Goal: Entertainment & Leisure: Consume media (video, audio)

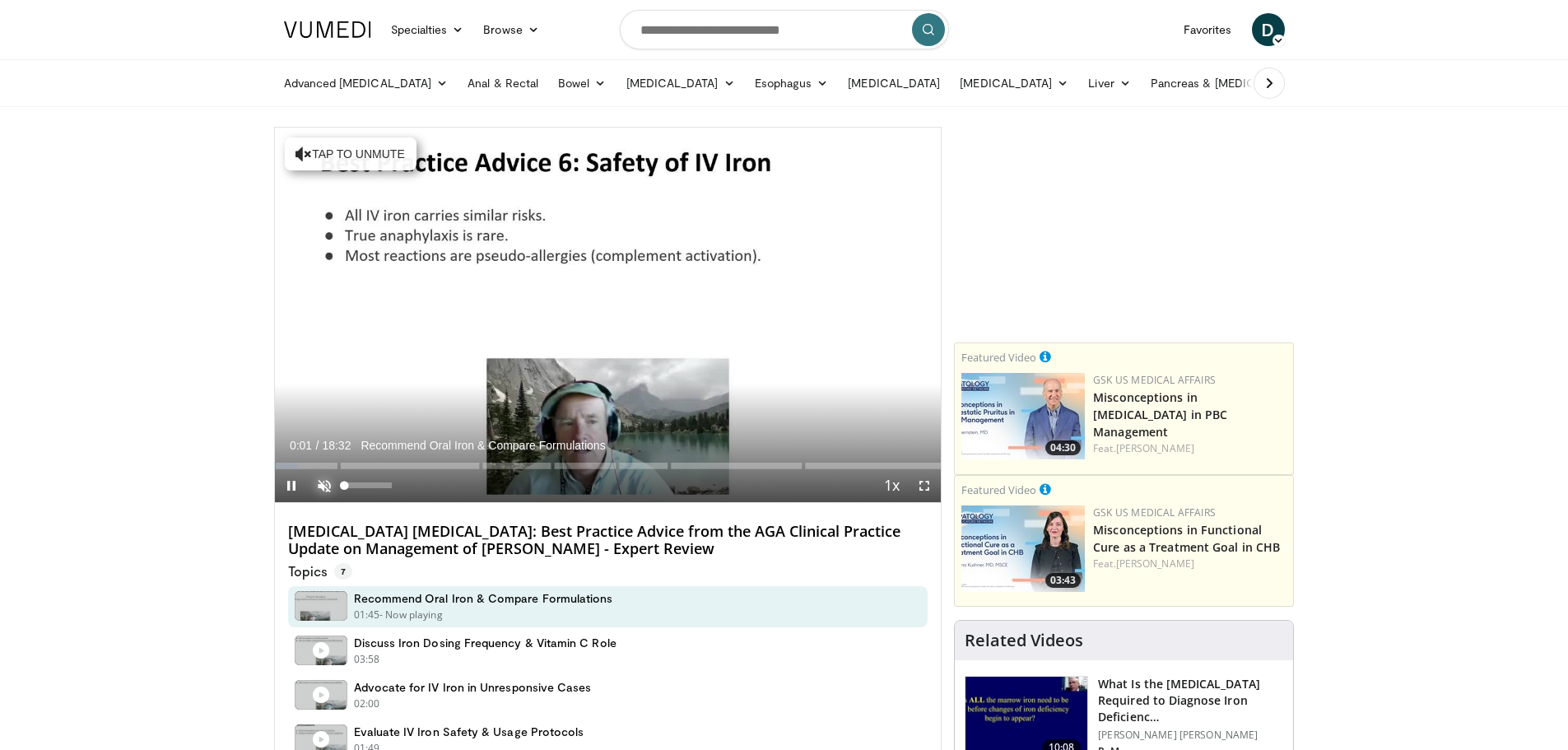
click at [323, 480] on span "Video Player" at bounding box center [324, 485] width 33 height 33
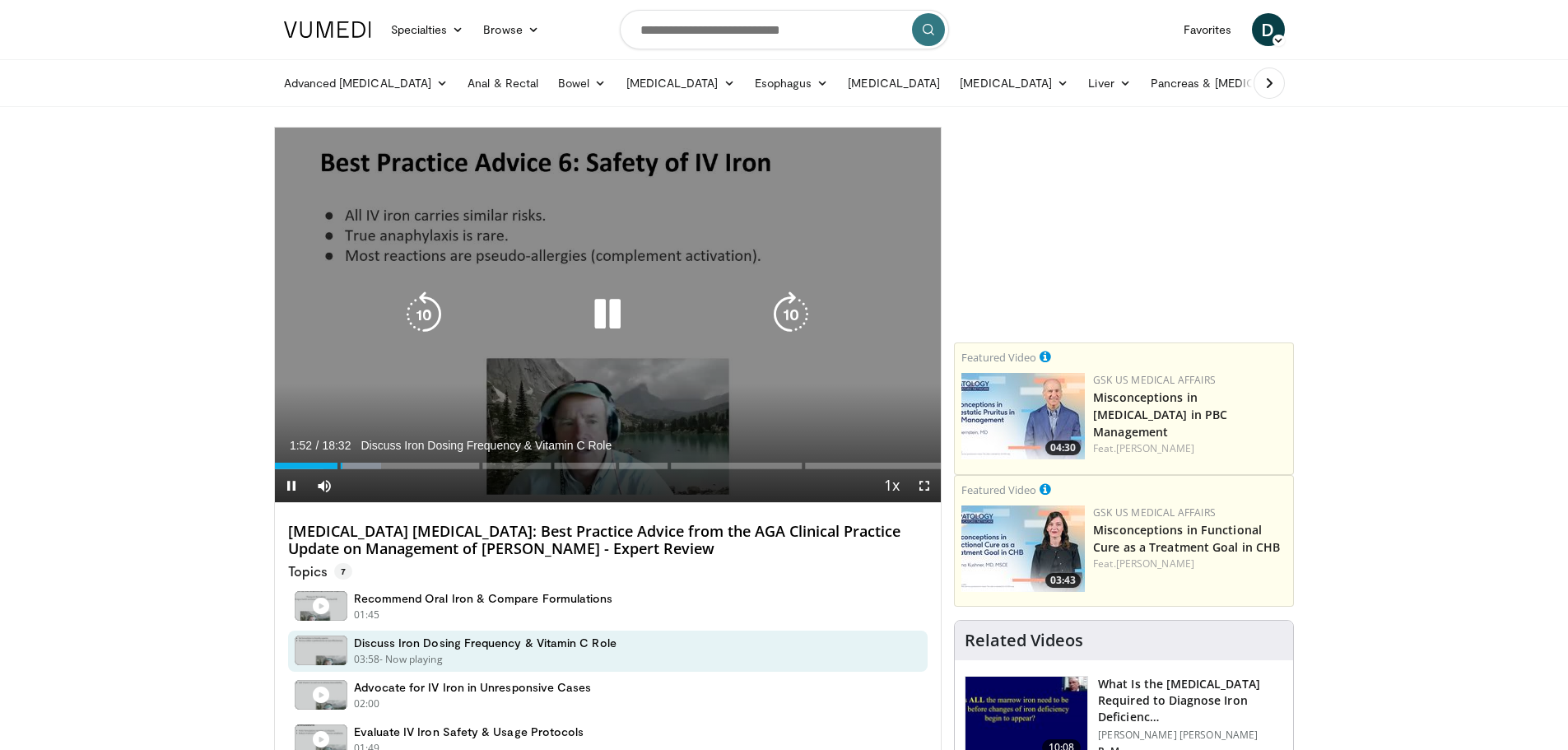
click at [613, 399] on div "10 seconds Tap to unmute" at bounding box center [607, 315] width 666 height 375
